Goal: Find contact information: Find contact information

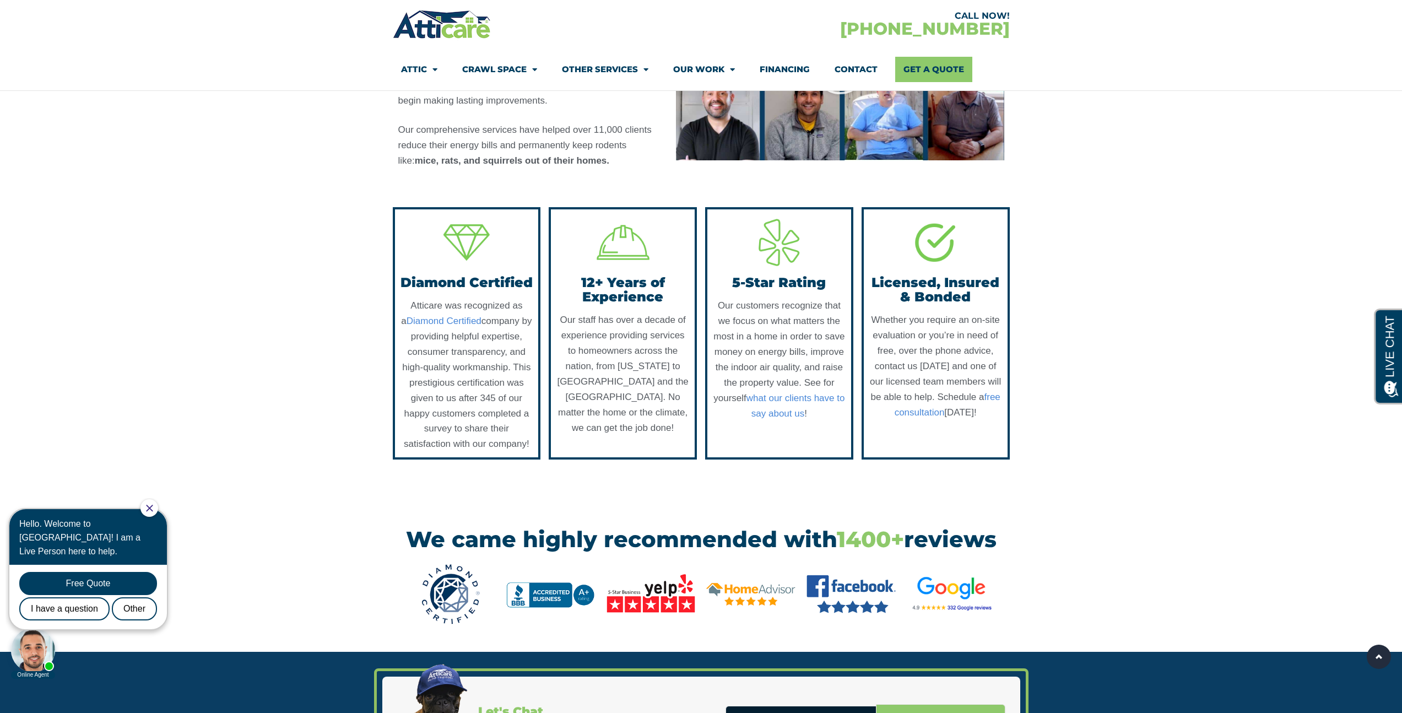
scroll to position [1013, 0]
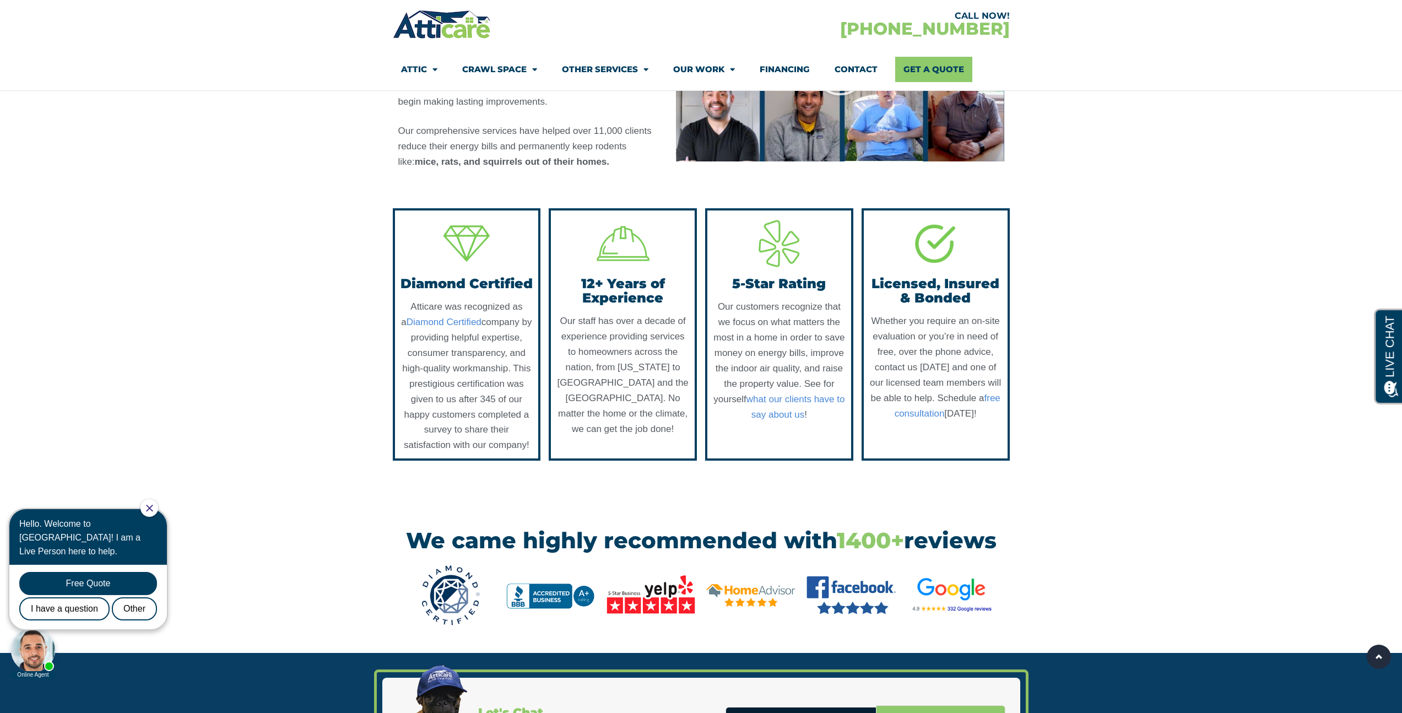
click at [852, 72] on link "Contact" at bounding box center [856, 69] width 43 height 25
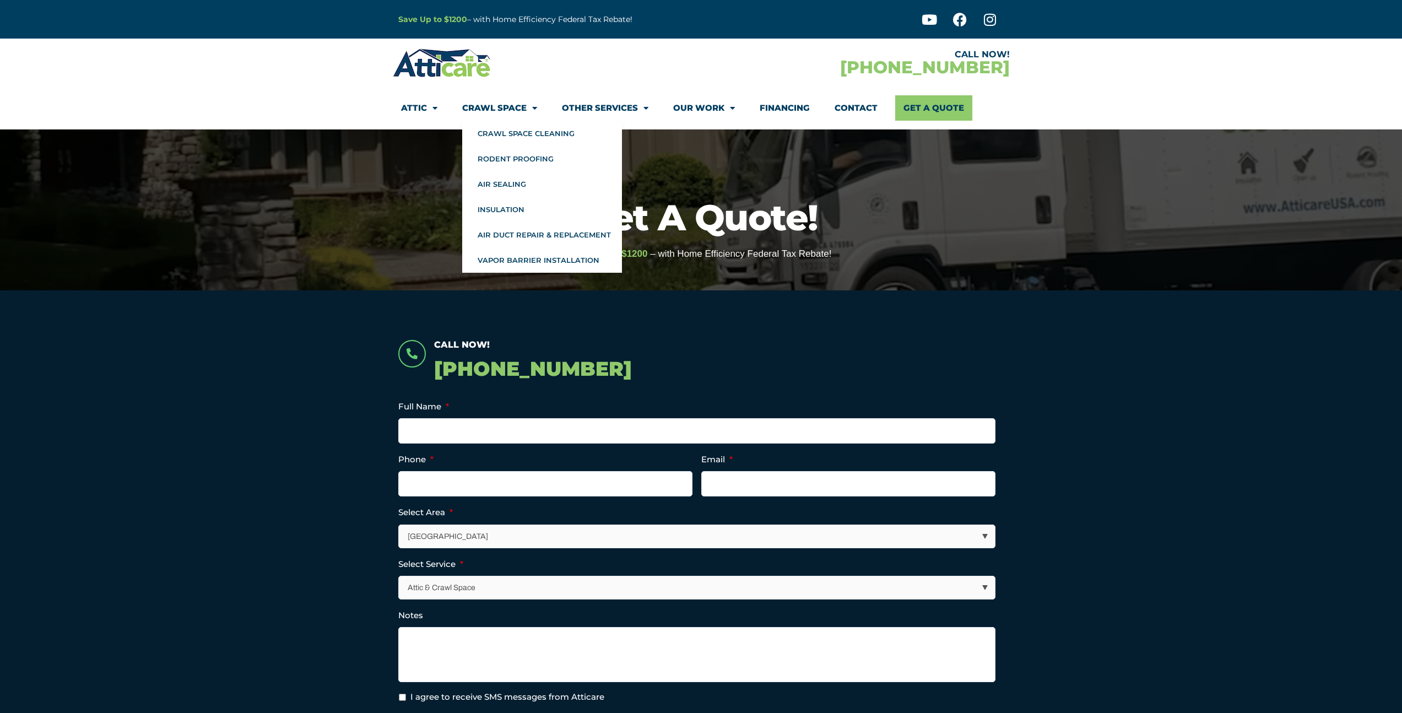
click at [467, 72] on img at bounding box center [442, 63] width 99 height 32
